Goal: Transaction & Acquisition: Purchase product/service

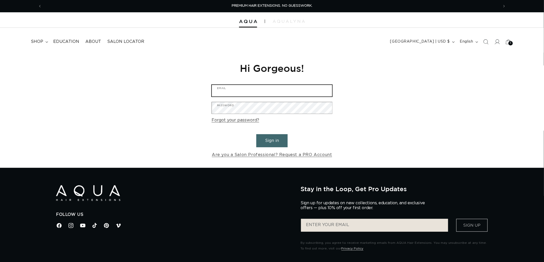
type input "graphics@pabeauty.com"
click at [275, 146] on button "Sign in" at bounding box center [271, 140] width 31 height 13
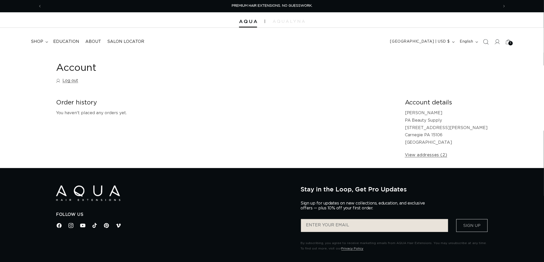
click at [489, 44] on span "Search" at bounding box center [485, 41] width 11 height 11
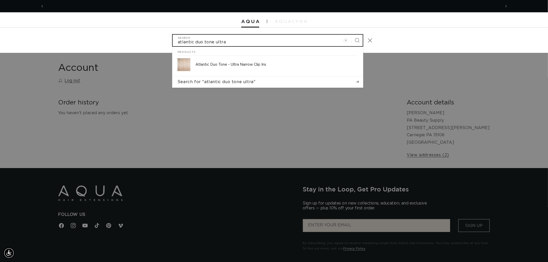
scroll to position [0, 914]
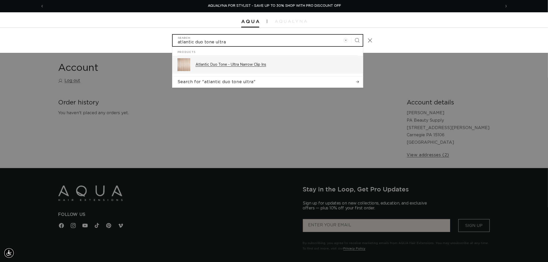
type input "atlantic duo tone ultra"
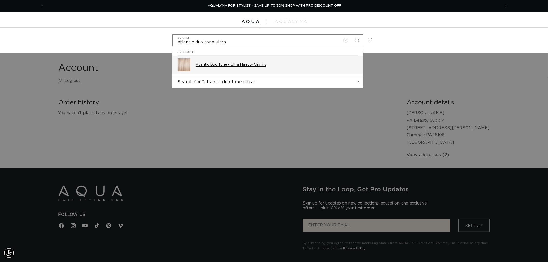
click at [246, 65] on p "Atlantic Duo Tone - Ultra Narrow Clip Ins" at bounding box center [277, 64] width 162 height 5
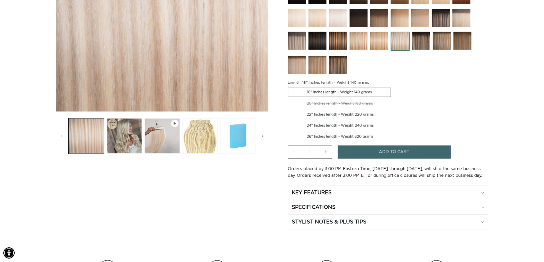
scroll to position [0, 914]
